Goal: Complete application form

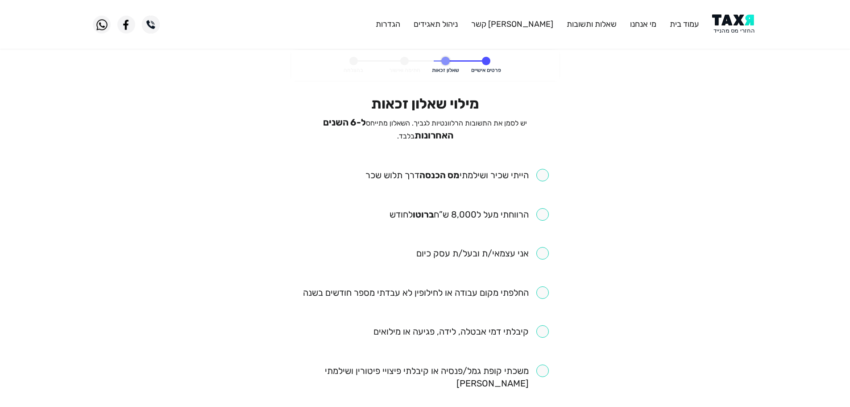
click at [544, 171] on input "checkbox" at bounding box center [457, 175] width 183 height 12
checkbox input "true"
click at [546, 215] on input "checkbox" at bounding box center [469, 214] width 159 height 12
checkbox input "true"
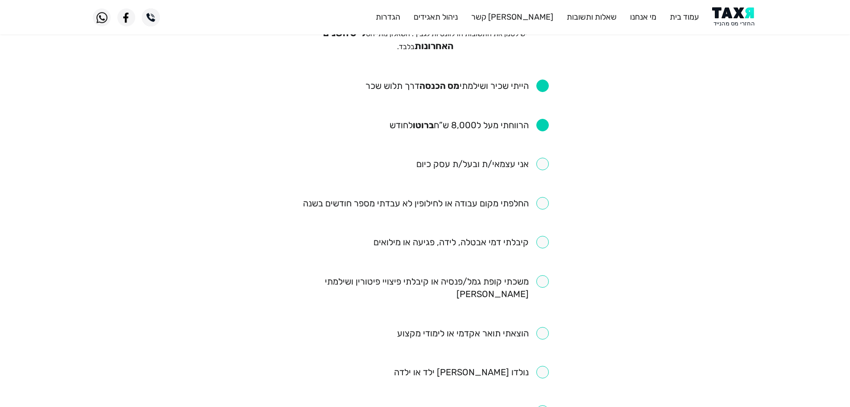
click at [543, 197] on input "checkbox" at bounding box center [426, 203] width 246 height 12
checkbox input "true"
click at [542, 236] on input "checkbox" at bounding box center [461, 242] width 175 height 12
checkbox input "true"
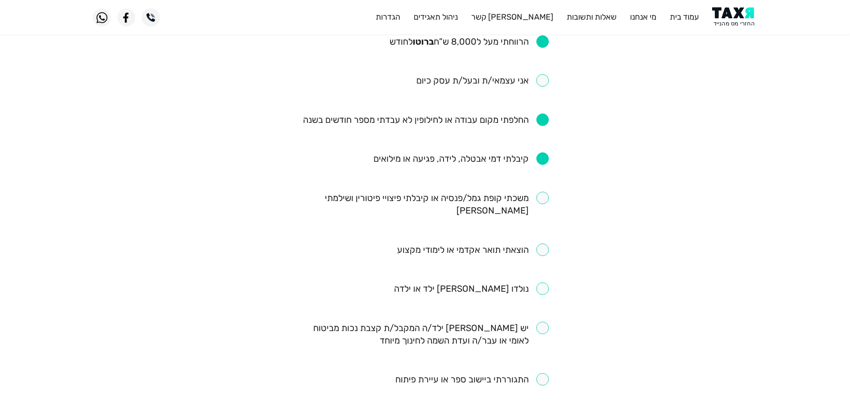
scroll to position [179, 0]
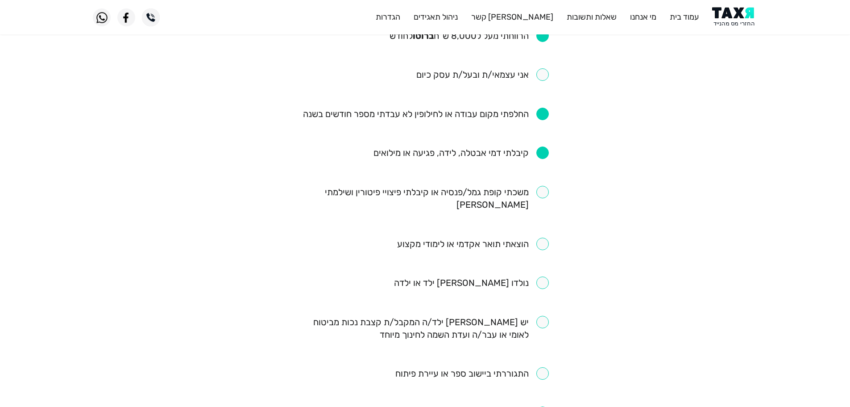
click at [544, 188] on input "checkbox" at bounding box center [425, 198] width 247 height 25
checkbox input "true"
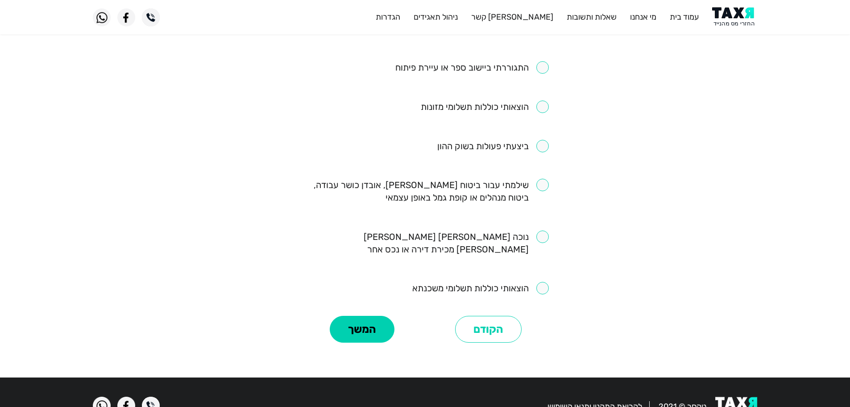
scroll to position [485, 0]
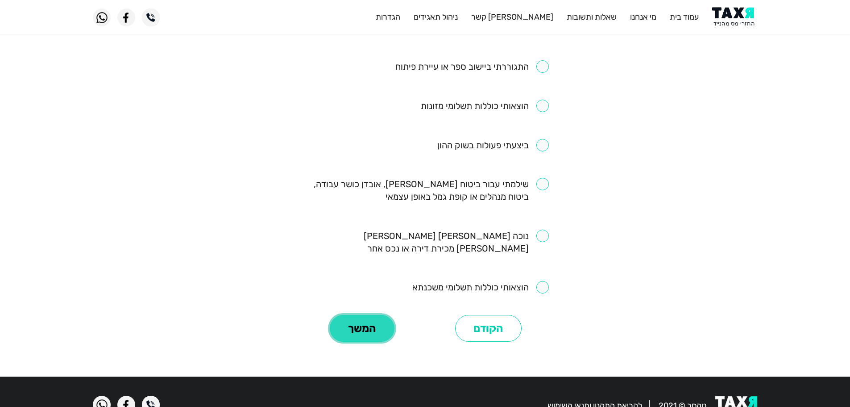
click at [365, 315] on button "המשך" at bounding box center [362, 328] width 65 height 27
